Goal: Information Seeking & Learning: Learn about a topic

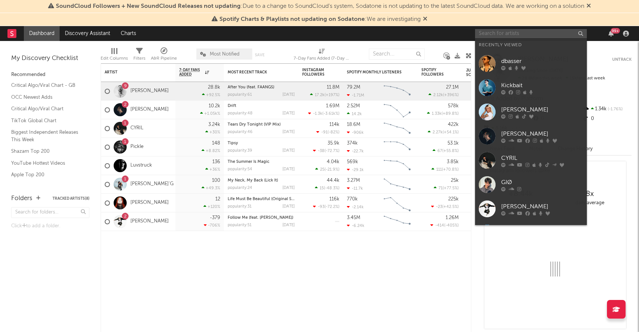
click at [561, 35] on input "text" at bounding box center [531, 33] width 112 height 9
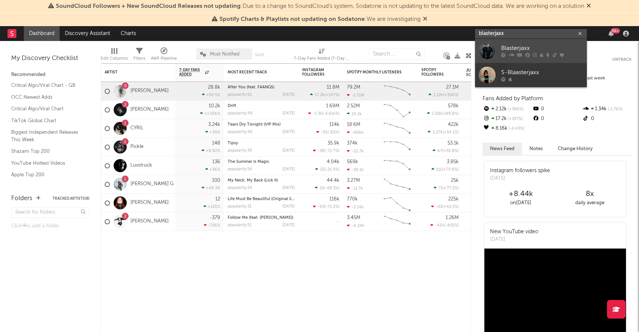
type input "blasterjaxx"
click at [563, 44] on div "Blasterjaxx" at bounding box center [542, 48] width 82 height 9
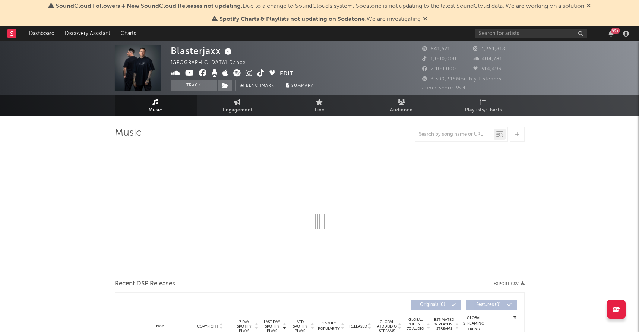
select select "6m"
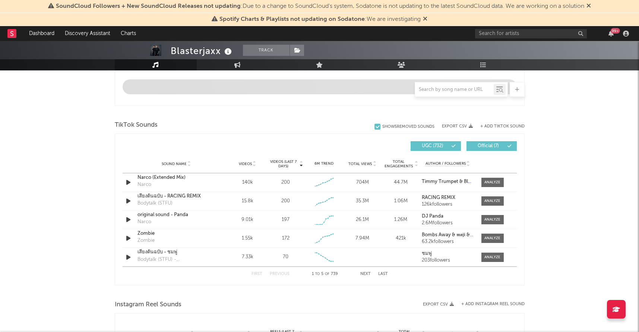
scroll to position [449, 0]
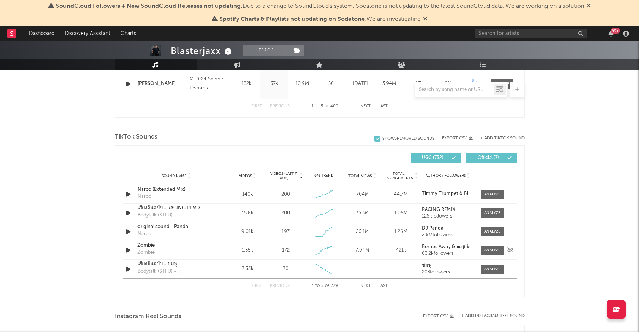
click at [218, 250] on div "Sound Name Zombie Zombie Videos 1.55k Videos (last 7 days) 172 Weekly Growth % …" at bounding box center [320, 250] width 394 height 18
click at [489, 250] on div at bounding box center [492, 250] width 16 height 6
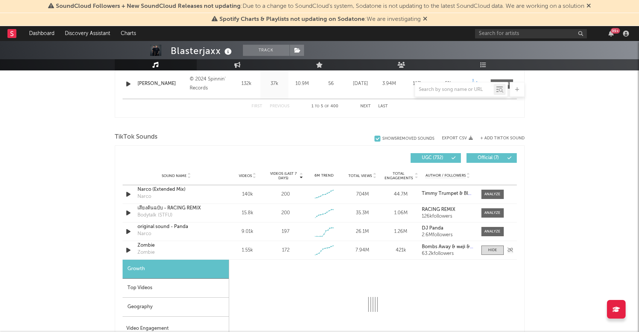
select select "1w"
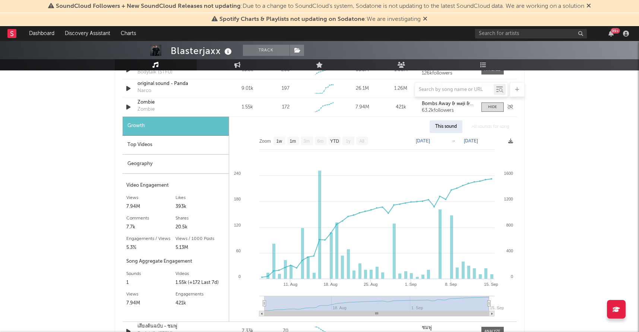
scroll to position [583, 0]
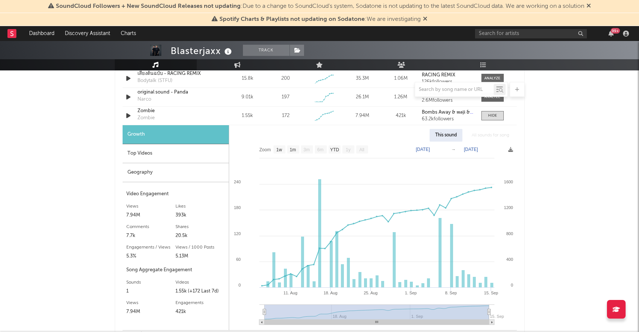
click at [186, 155] on div "Top Videos" at bounding box center [176, 153] width 106 height 19
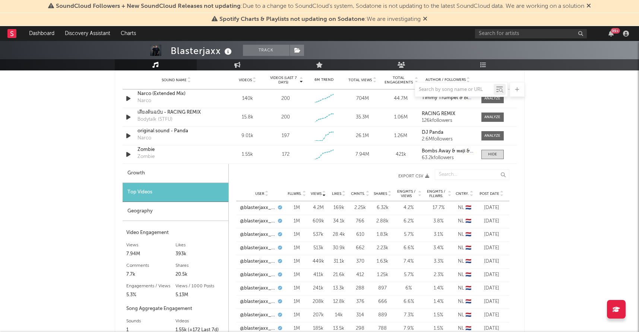
scroll to position [539, 0]
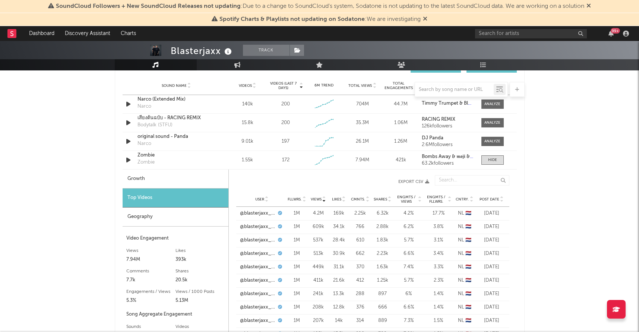
click at [167, 178] on div "Growth" at bounding box center [176, 179] width 106 height 19
select select "1w"
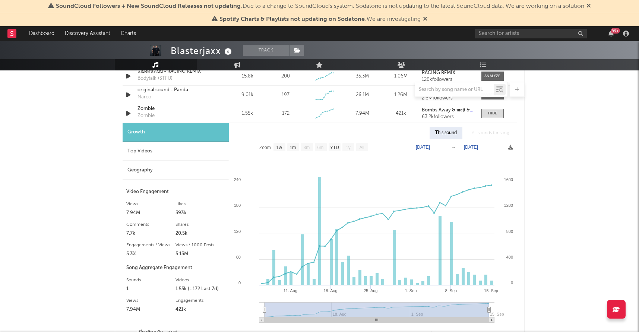
scroll to position [586, 0]
click at [145, 146] on div "Top Videos" at bounding box center [176, 151] width 106 height 19
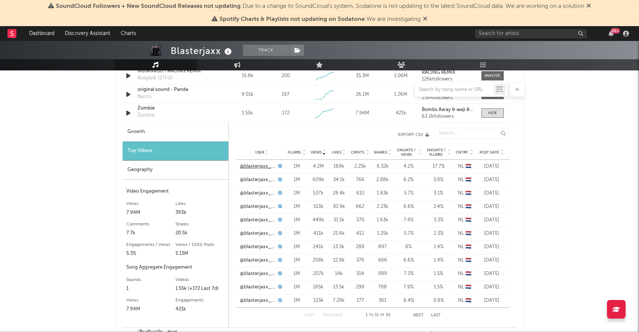
click at [260, 164] on link "@blasterjaxx_official" at bounding box center [258, 166] width 36 height 7
